Goal: Task Accomplishment & Management: Complete application form

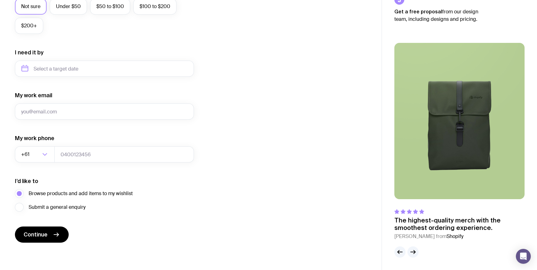
scroll to position [258, 0]
click at [48, 242] on button "Continue" at bounding box center [42, 234] width 54 height 16
click at [264, 89] on div "I want swag for Customers Team members An event Approximately how many people d…" at bounding box center [191, 40] width 352 height 406
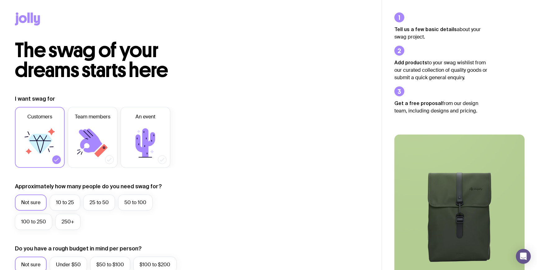
scroll to position [0, 0]
click at [27, 18] on icon at bounding box center [27, 18] width 25 height 13
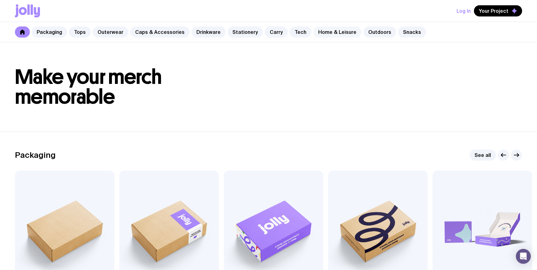
click at [317, 30] on link "Home & Leisure" at bounding box center [337, 31] width 48 height 11
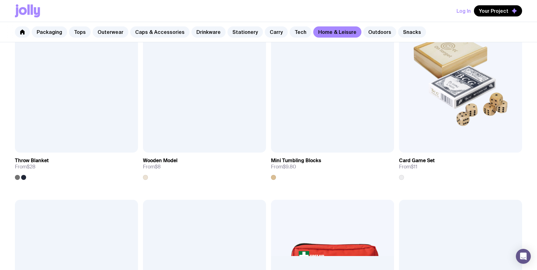
scroll to position [1343, 0]
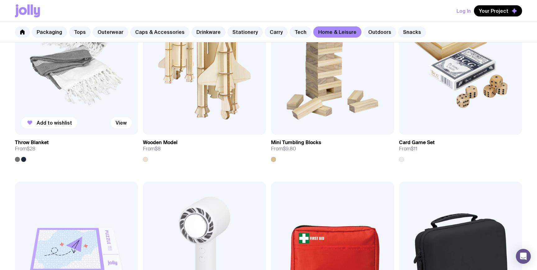
click at [80, 86] on img at bounding box center [76, 61] width 123 height 148
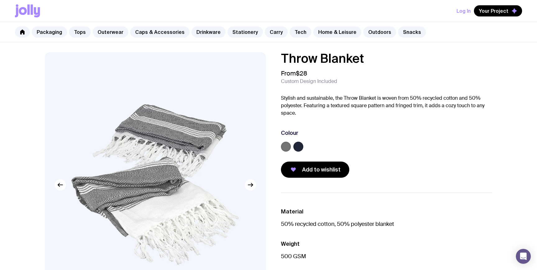
click at [298, 150] on label at bounding box center [298, 147] width 10 height 10
click at [0, 0] on input "radio" at bounding box center [0, 0] width 0 height 0
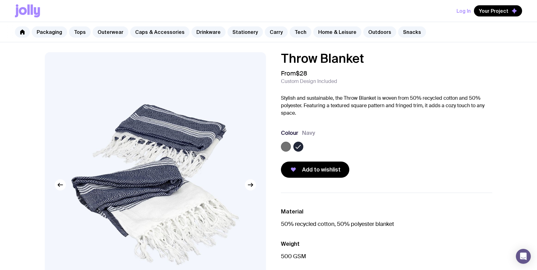
click at [285, 147] on label at bounding box center [286, 147] width 10 height 10
click at [0, 0] on input "radio" at bounding box center [0, 0] width 0 height 0
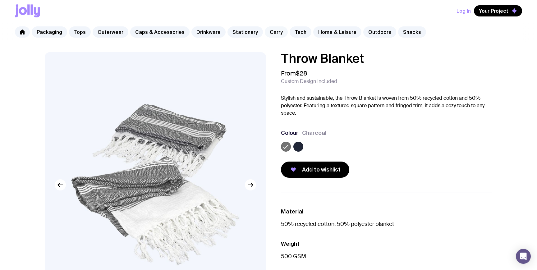
click at [273, 30] on link "Carry" at bounding box center [276, 31] width 23 height 11
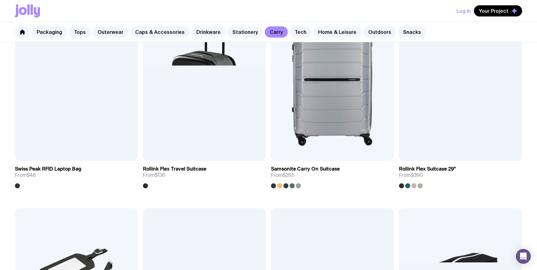
scroll to position [1327, 0]
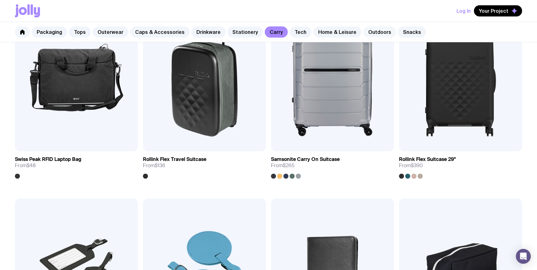
click at [370, 33] on link "Outdoors" at bounding box center [379, 31] width 33 height 11
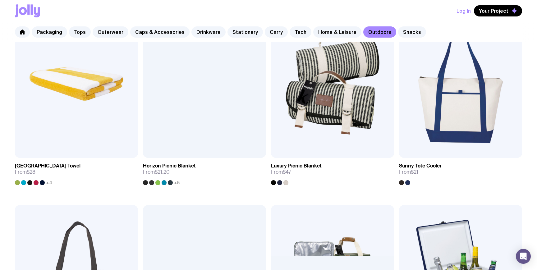
scroll to position [544, 0]
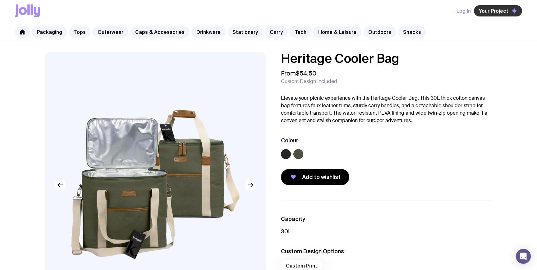
click at [508, 8] on span "Your Project" at bounding box center [494, 11] width 30 height 6
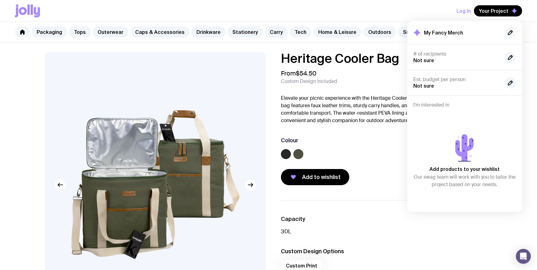
click at [509, 32] on icon "button" at bounding box center [510, 32] width 4 height 4
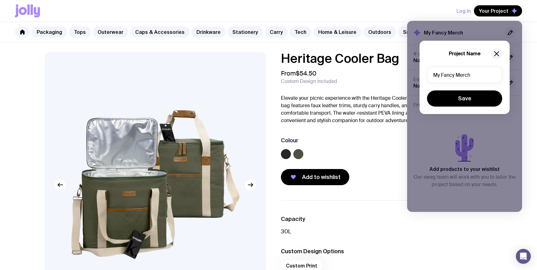
click at [476, 108] on div "Project Name My Fancy Merch Save" at bounding box center [464, 77] width 90 height 73
click at [497, 51] on icon "button" at bounding box center [496, 53] width 7 height 7
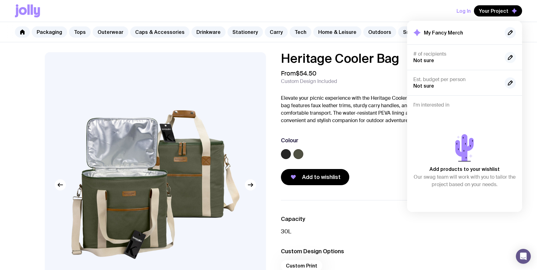
click at [510, 60] on icon "button" at bounding box center [509, 57] width 7 height 7
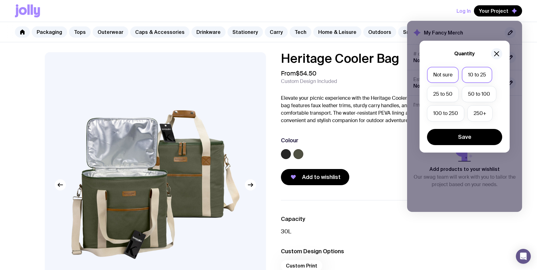
click at [466, 78] on label "10 to 25" at bounding box center [476, 75] width 30 height 16
click at [0, 0] on input "10 to 25" at bounding box center [0, 0] width 0 height 0
click at [472, 136] on button "Save" at bounding box center [464, 137] width 75 height 16
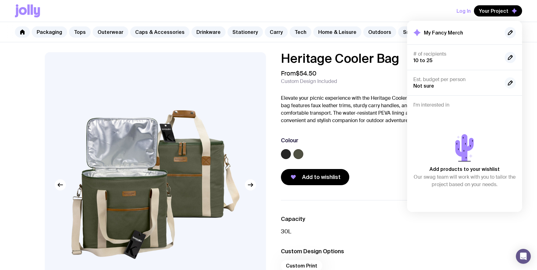
click at [511, 84] on icon "button" at bounding box center [509, 82] width 7 height 7
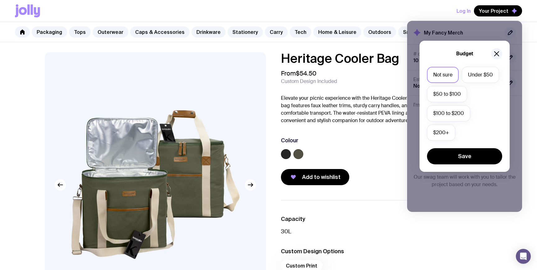
click at [450, 74] on label "Not sure" at bounding box center [443, 75] width 32 height 16
click at [0, 0] on input "Not sure" at bounding box center [0, 0] width 0 height 0
click at [466, 160] on button "Save" at bounding box center [464, 156] width 75 height 16
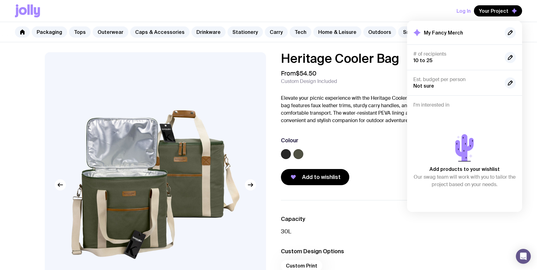
click at [383, 148] on div "Colour" at bounding box center [386, 149] width 211 height 25
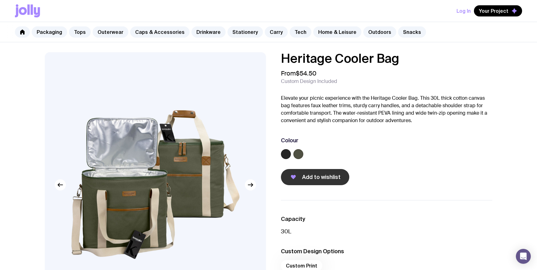
click at [319, 180] on span "Add to wishlist" at bounding box center [321, 176] width 39 height 7
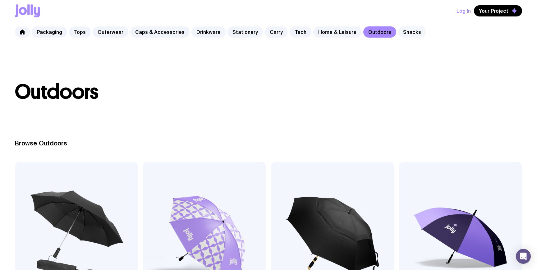
click at [399, 33] on link "Snacks" at bounding box center [412, 31] width 28 height 11
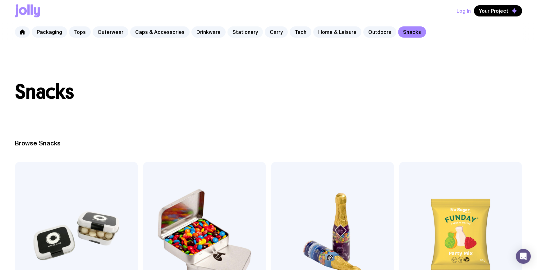
click at [238, 30] on link "Stationery" at bounding box center [244, 31] width 35 height 11
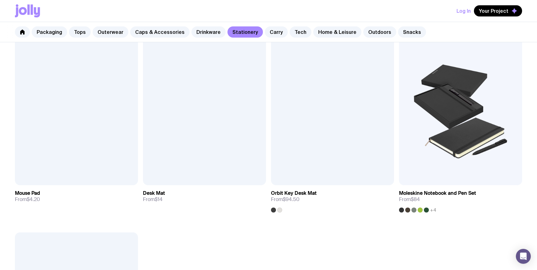
scroll to position [1019, 0]
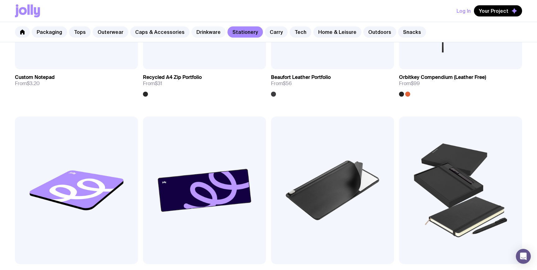
click at [199, 30] on link "Drinkware" at bounding box center [208, 31] width 34 height 11
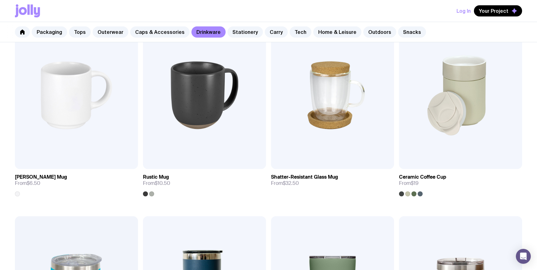
scroll to position [140, 0]
click at [474, 107] on img at bounding box center [460, 96] width 123 height 148
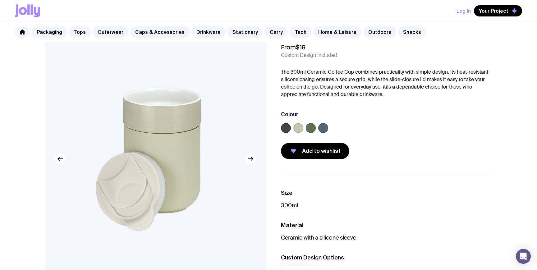
scroll to position [48, 0]
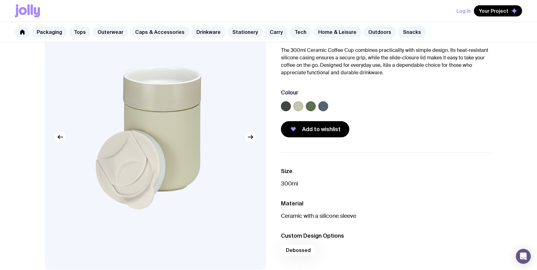
click at [249, 139] on icon "button" at bounding box center [250, 136] width 7 height 7
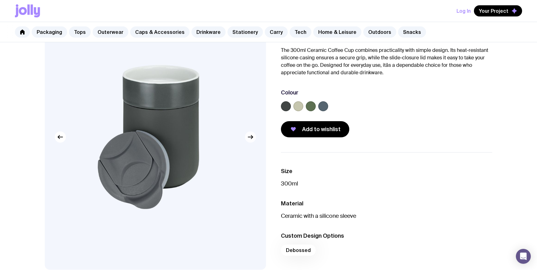
click at [249, 139] on icon "button" at bounding box center [250, 136] width 7 height 7
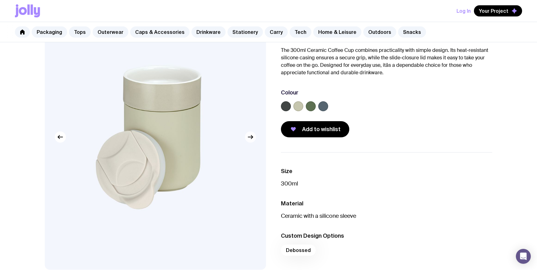
click at [249, 139] on icon "button" at bounding box center [250, 136] width 7 height 7
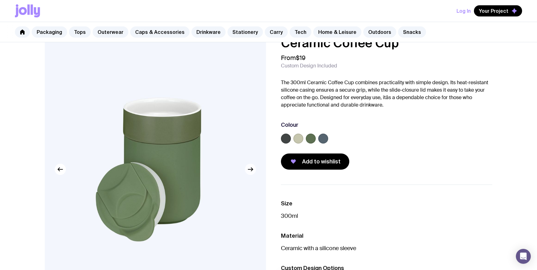
scroll to position [14, 0]
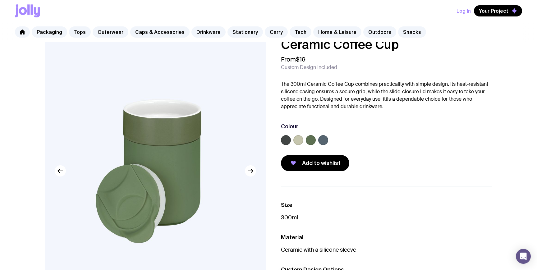
click at [287, 139] on label at bounding box center [286, 140] width 10 height 10
click at [0, 0] on input "radio" at bounding box center [0, 0] width 0 height 0
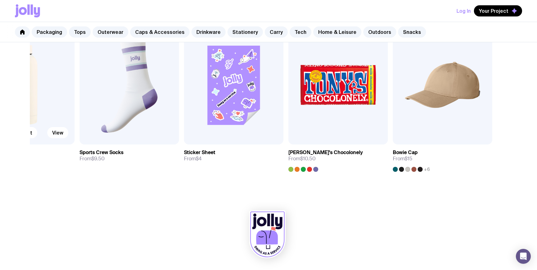
scroll to position [400, 0]
click at [426, 127] on img at bounding box center [442, 84] width 99 height 119
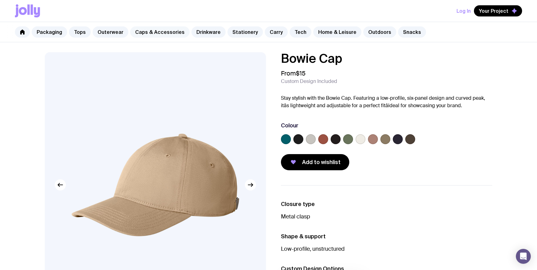
click at [165, 34] on link "Caps & Accessories" at bounding box center [159, 31] width 59 height 11
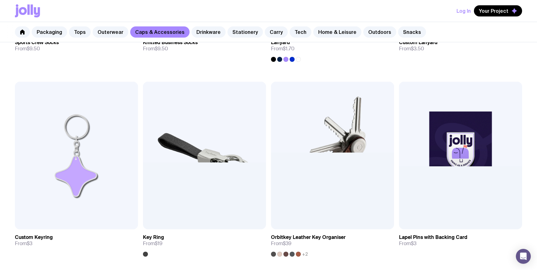
scroll to position [1053, 0]
